Goal: Information Seeking & Learning: Check status

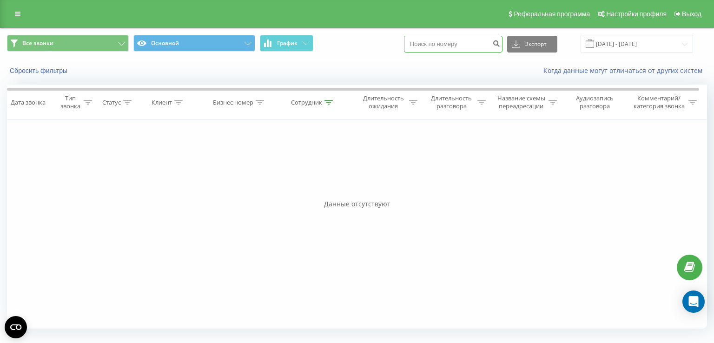
click at [463, 48] on input at bounding box center [453, 44] width 99 height 17
paste input "380502046773"
type input "380502046773"
click at [500, 45] on icon "submit" at bounding box center [496, 43] width 8 height 6
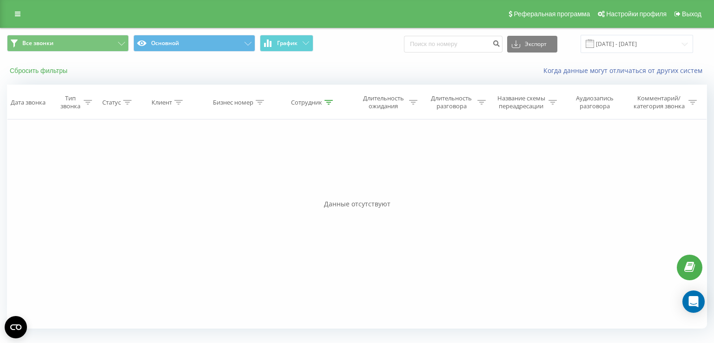
click at [37, 68] on button "Сбросить фильтры" at bounding box center [39, 70] width 65 height 8
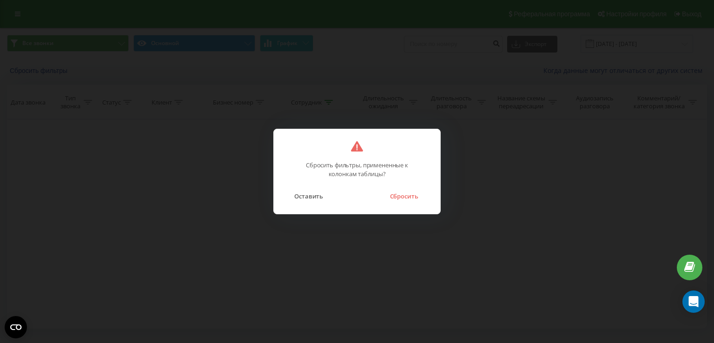
click at [398, 190] on button "Сбросить" at bounding box center [404, 196] width 38 height 12
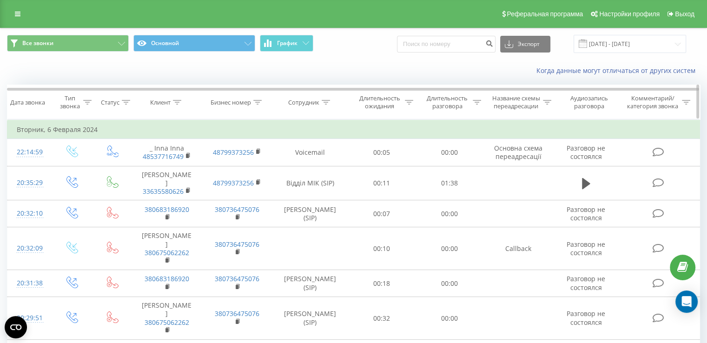
click at [303, 103] on div "Сотрудник" at bounding box center [303, 103] width 31 height 8
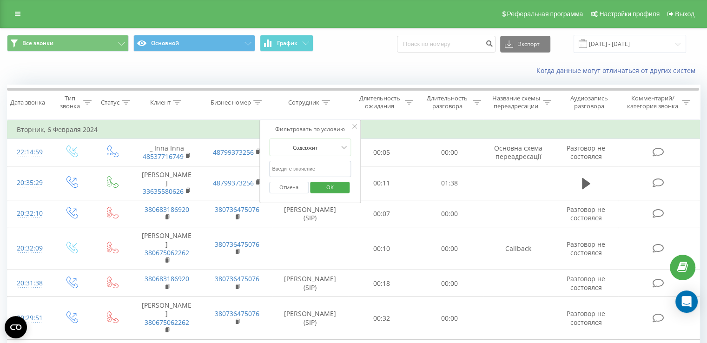
click at [320, 166] on input "text" at bounding box center [310, 169] width 82 height 16
type input "[PERSON_NAME]"
click at [337, 186] on span "OK" at bounding box center [330, 187] width 26 height 14
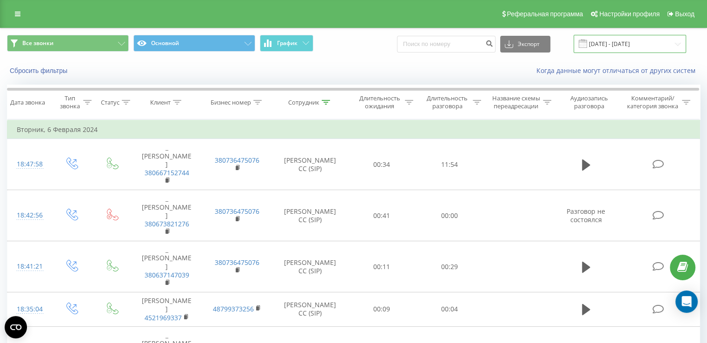
click at [603, 38] on input "[DATE] - [DATE]" at bounding box center [630, 44] width 113 height 18
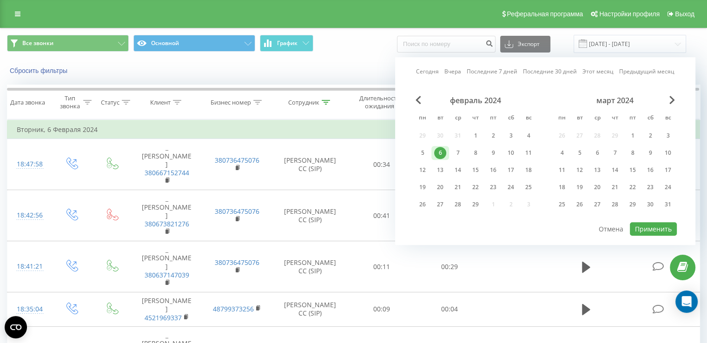
click at [426, 72] on link "Сегодня" at bounding box center [427, 71] width 23 height 9
click at [647, 228] on button "Применить" at bounding box center [653, 228] width 47 height 13
type input "[DATE] - [DATE]"
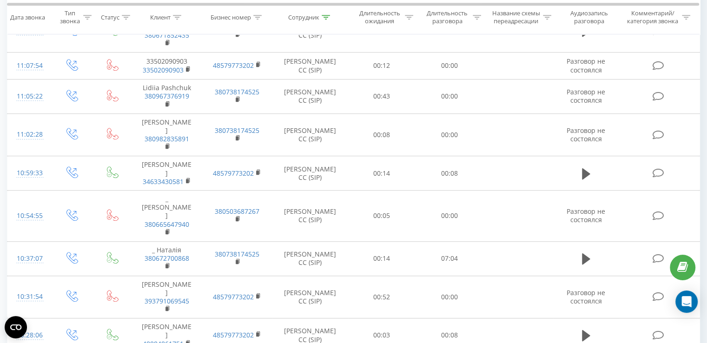
scroll to position [688, 0]
